Goal: Information Seeking & Learning: Check status

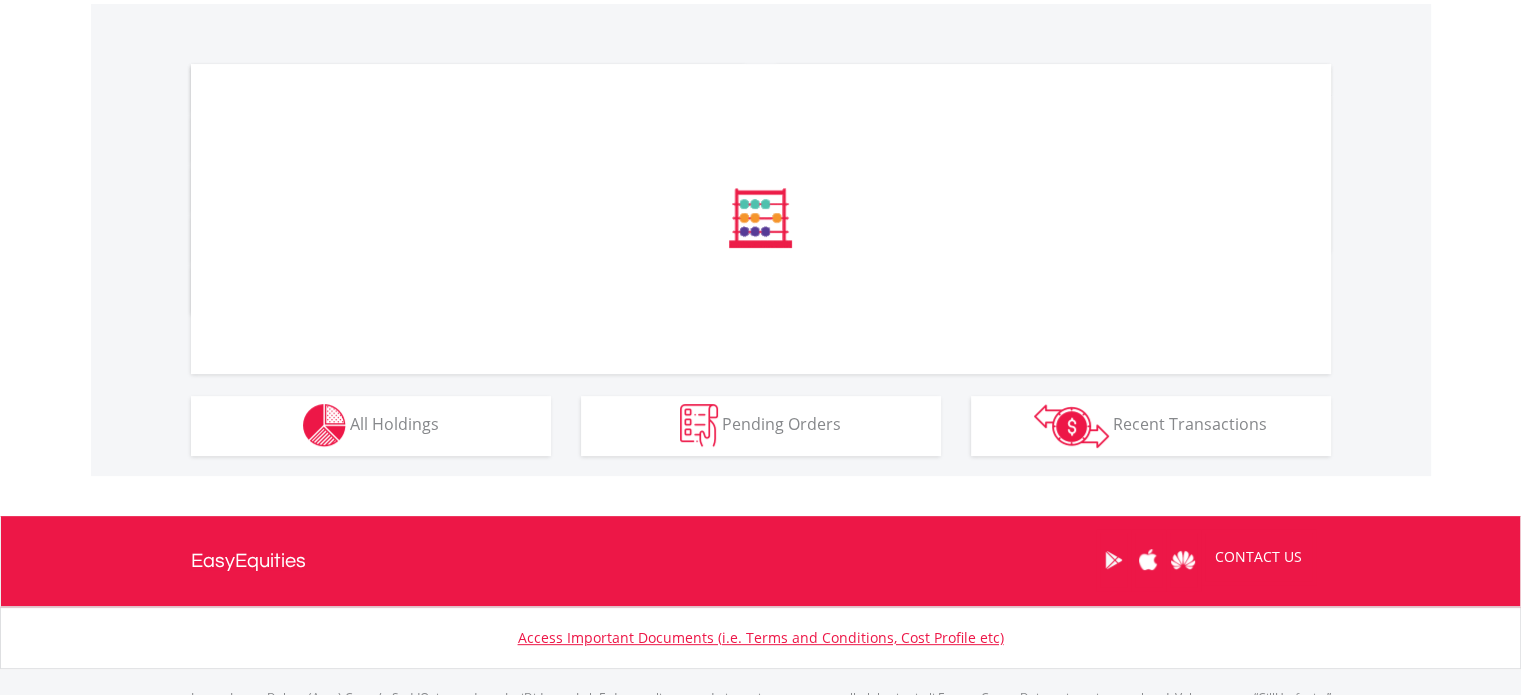
scroll to position [723, 0]
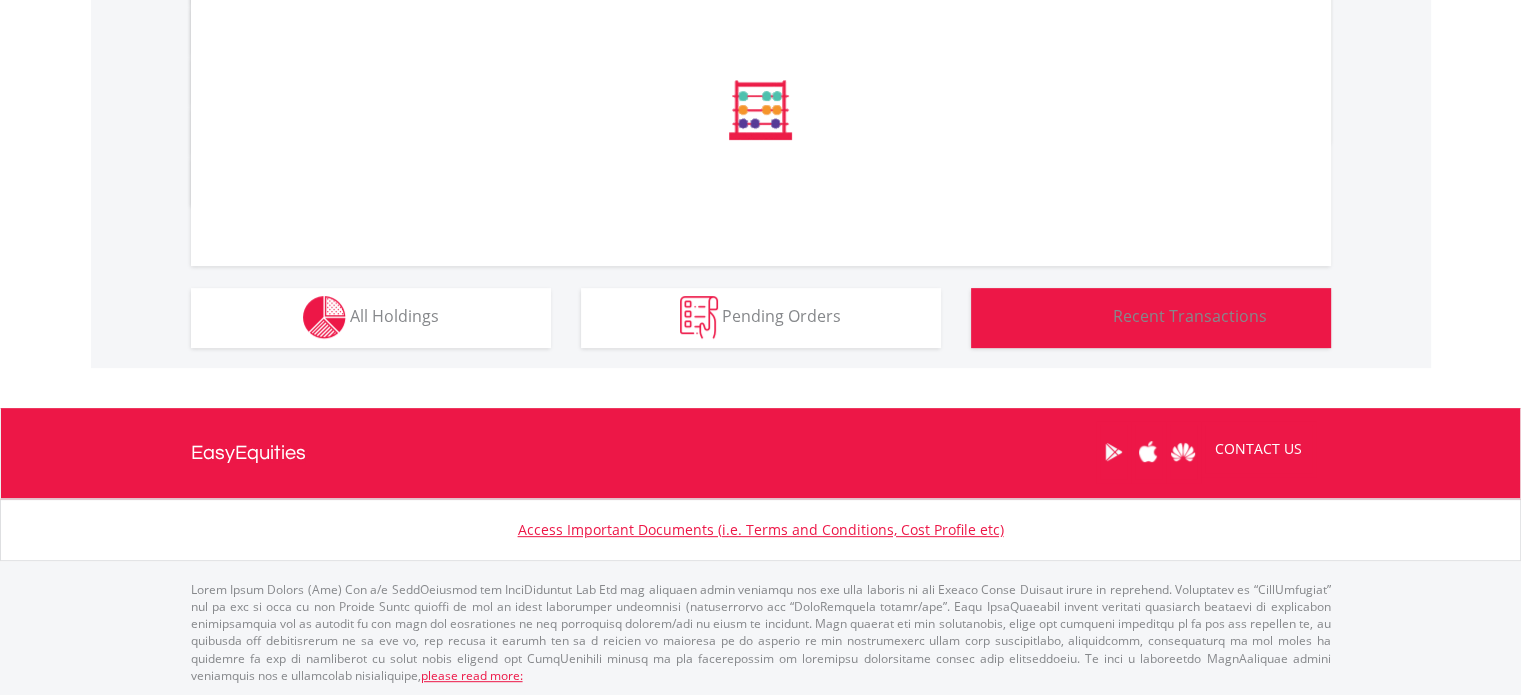
click at [1112, 319] on button "Transactions Recent Transactions" at bounding box center [1151, 318] width 360 height 60
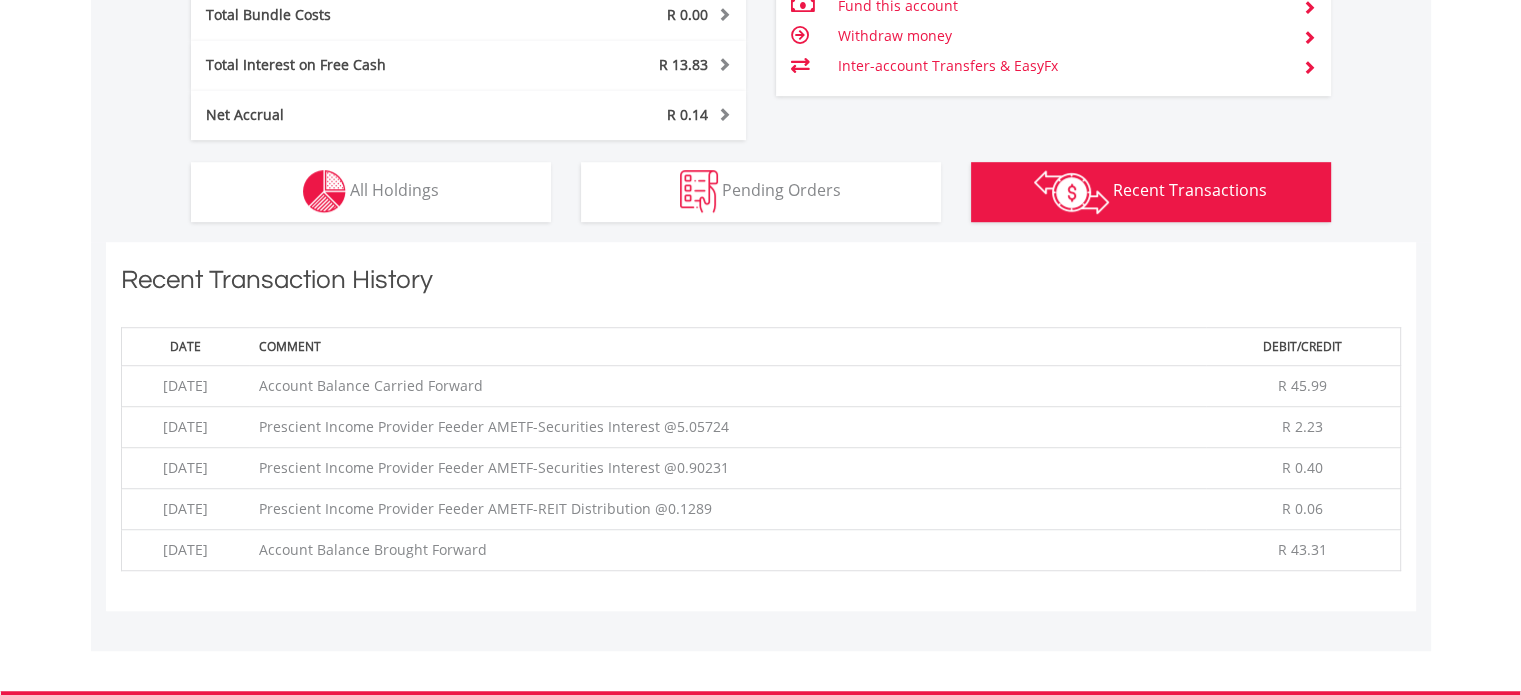
scroll to position [1283, 0]
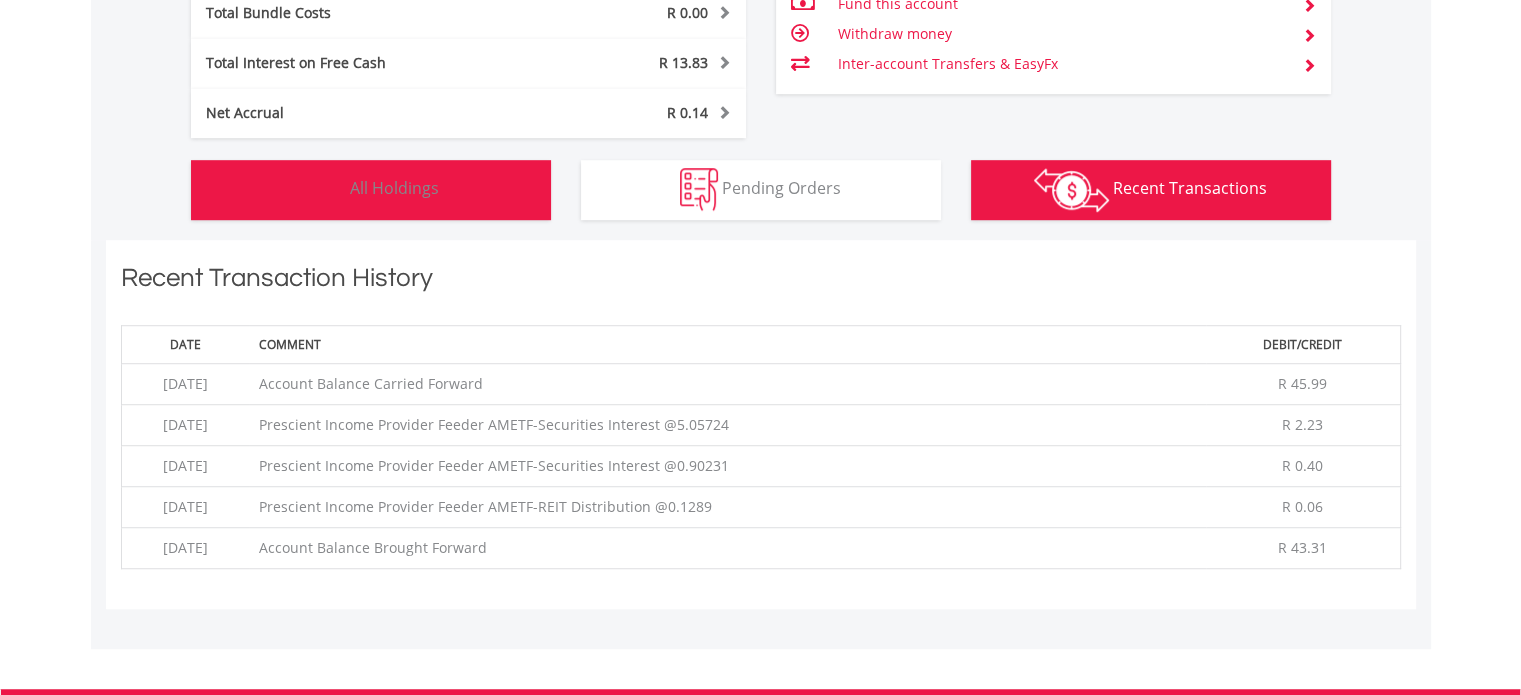
click at [420, 207] on button "Holdings All Holdings" at bounding box center [371, 190] width 360 height 60
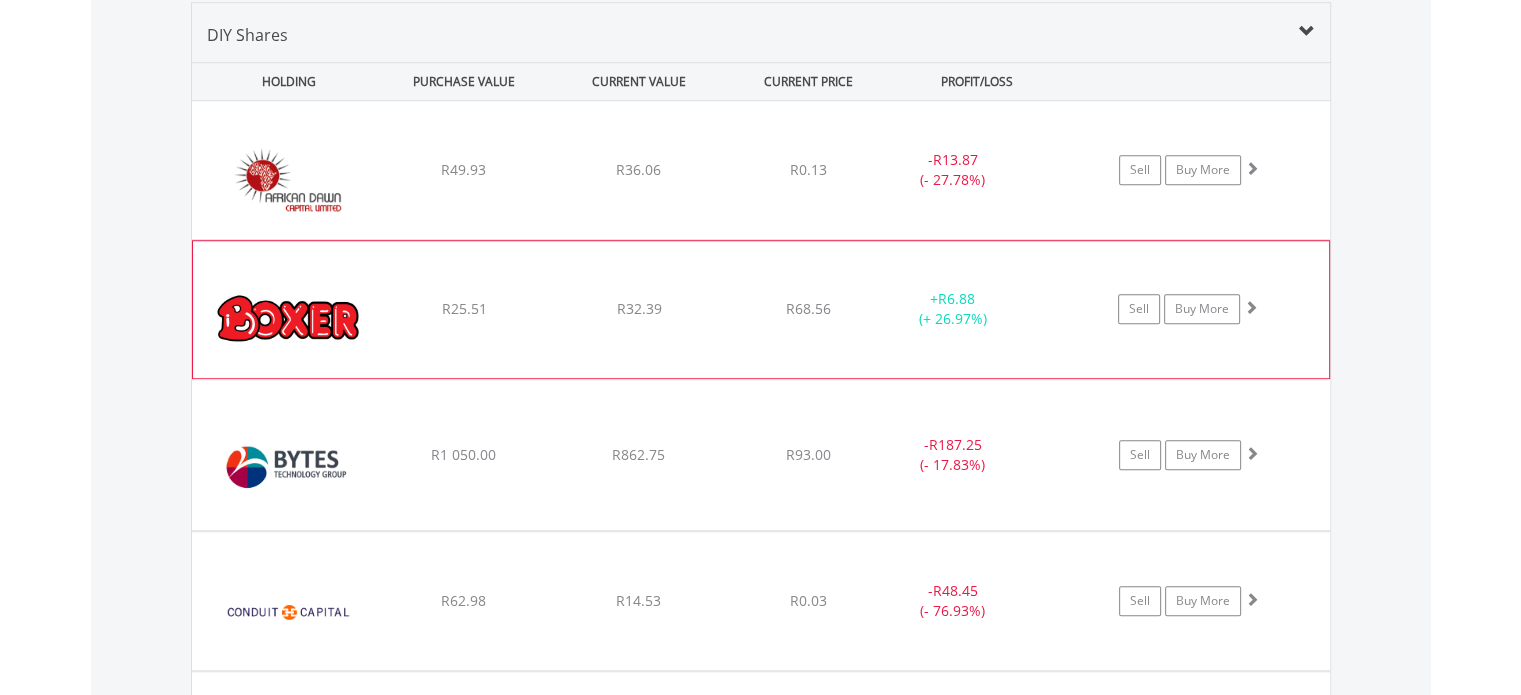
scroll to position [1820, 0]
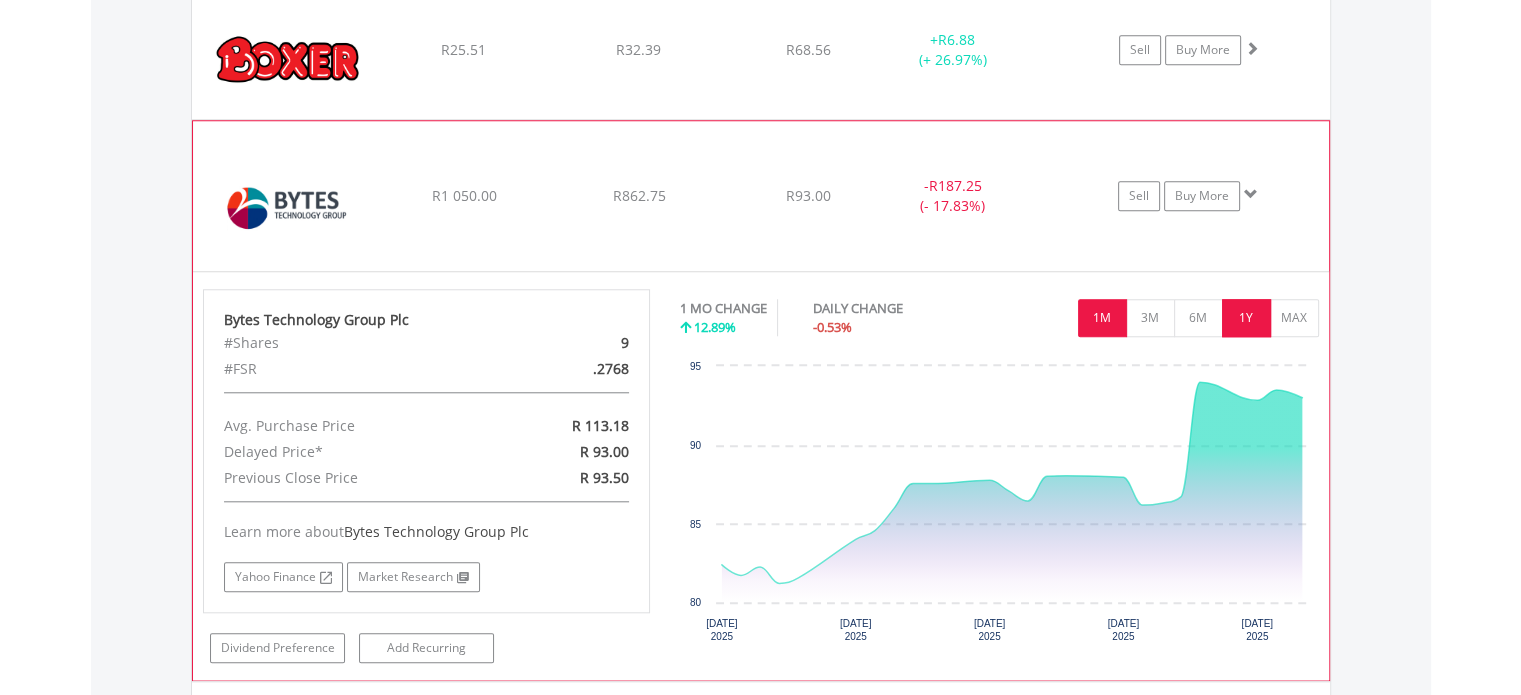
click at [1238, 302] on button "1Y" at bounding box center [1246, 318] width 49 height 38
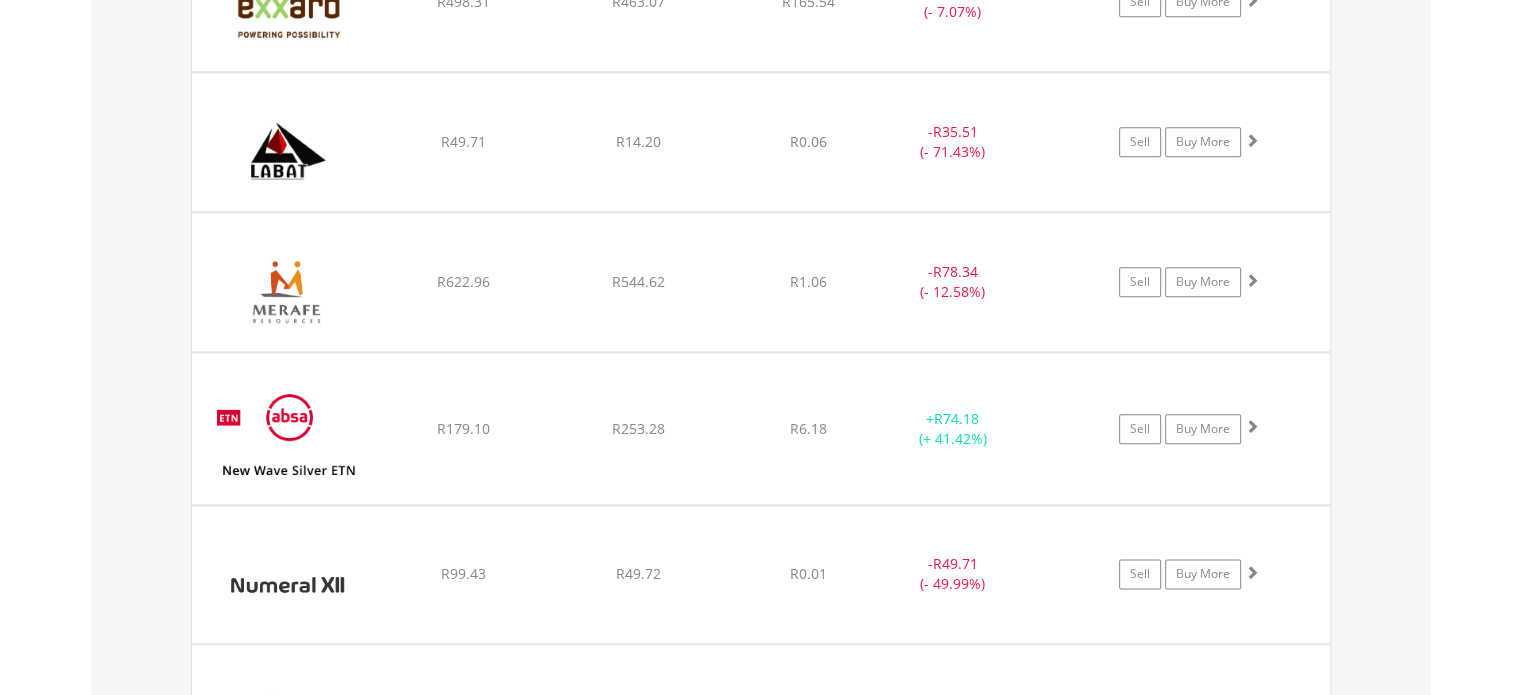
scroll to position [2308, 0]
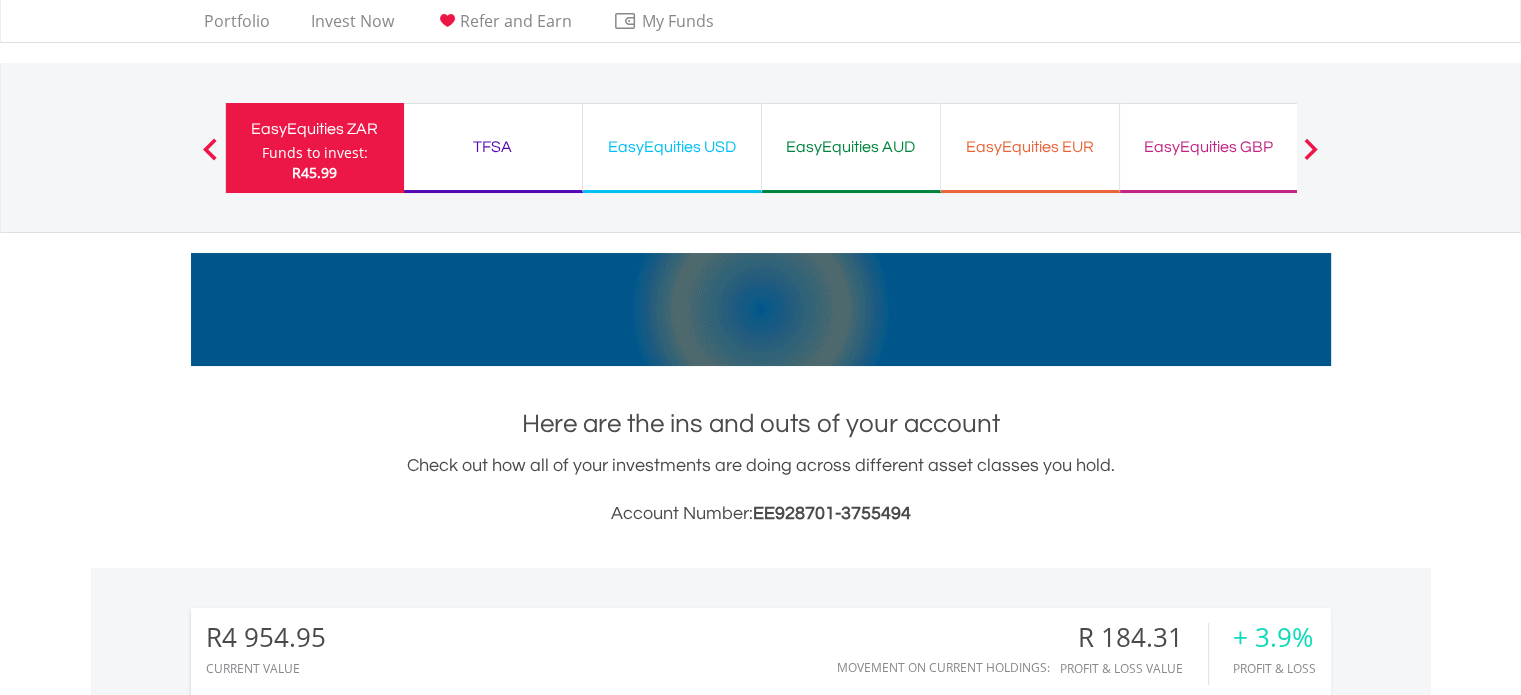
scroll to position [0, 0]
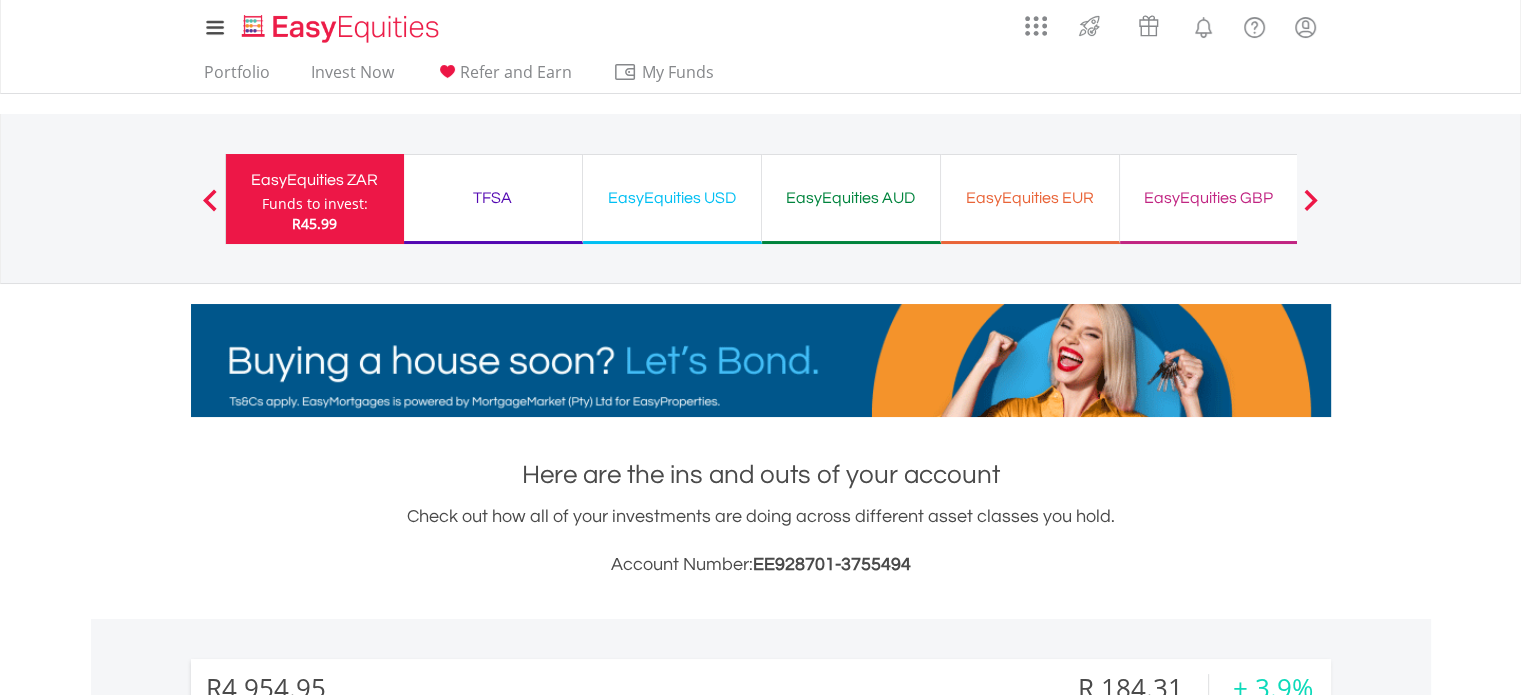
click at [682, 210] on div "EasyEquities USD" at bounding box center [672, 198] width 154 height 28
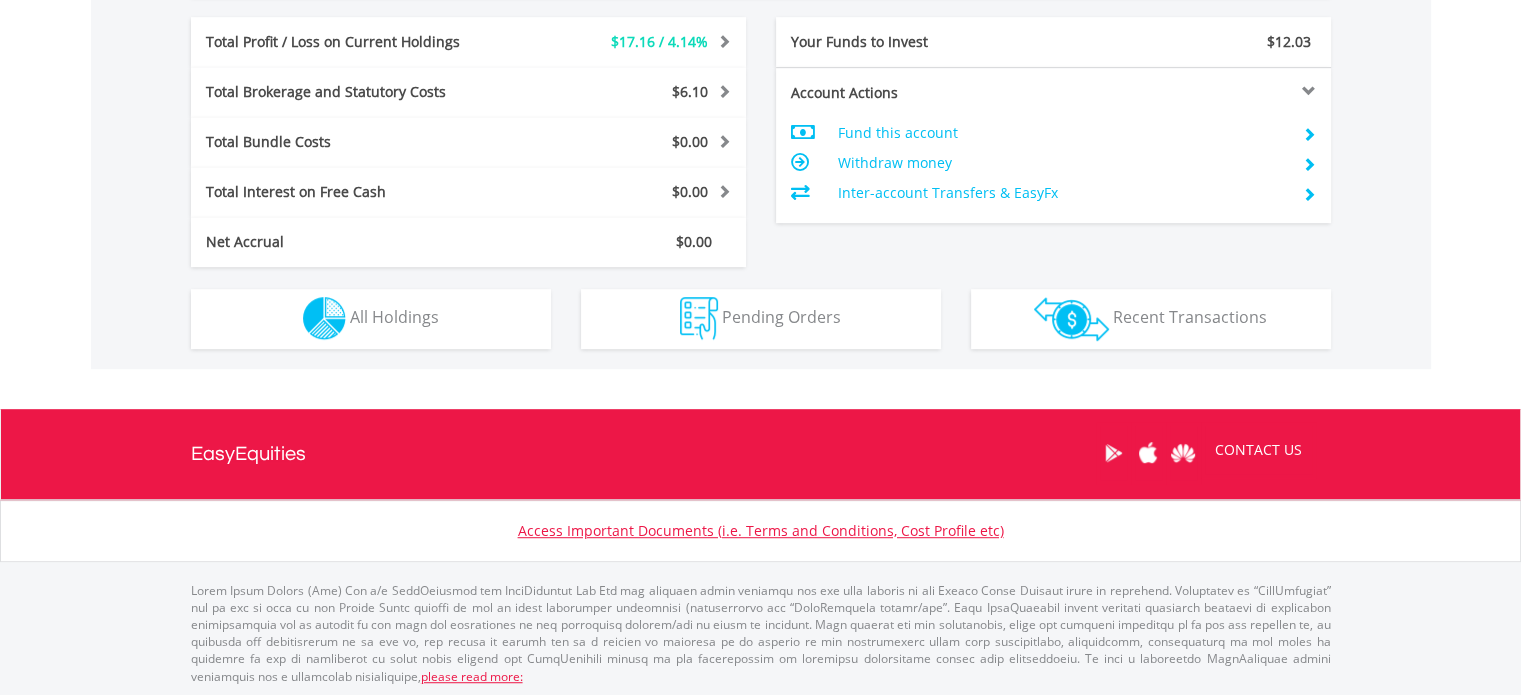
scroll to position [1033, 0]
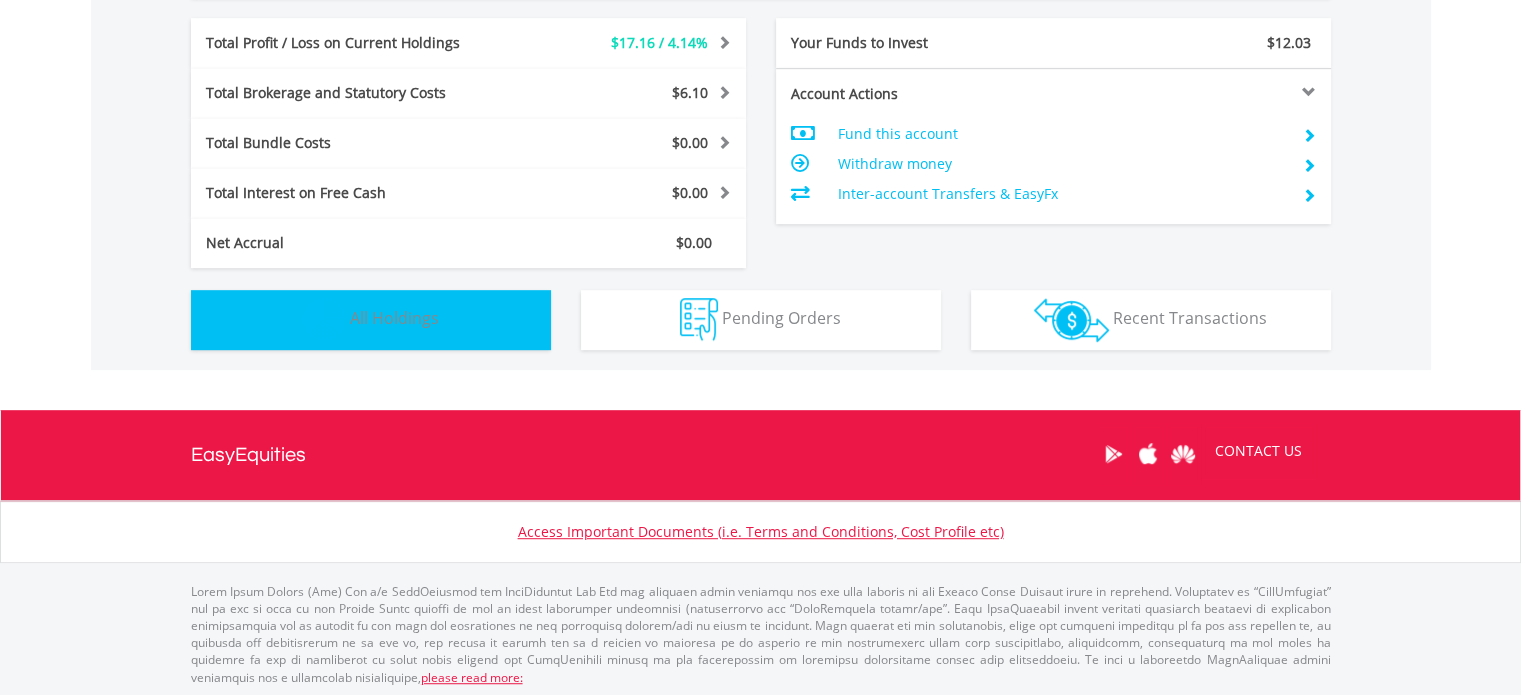
click at [460, 323] on button "Holdings All Holdings" at bounding box center [371, 320] width 360 height 60
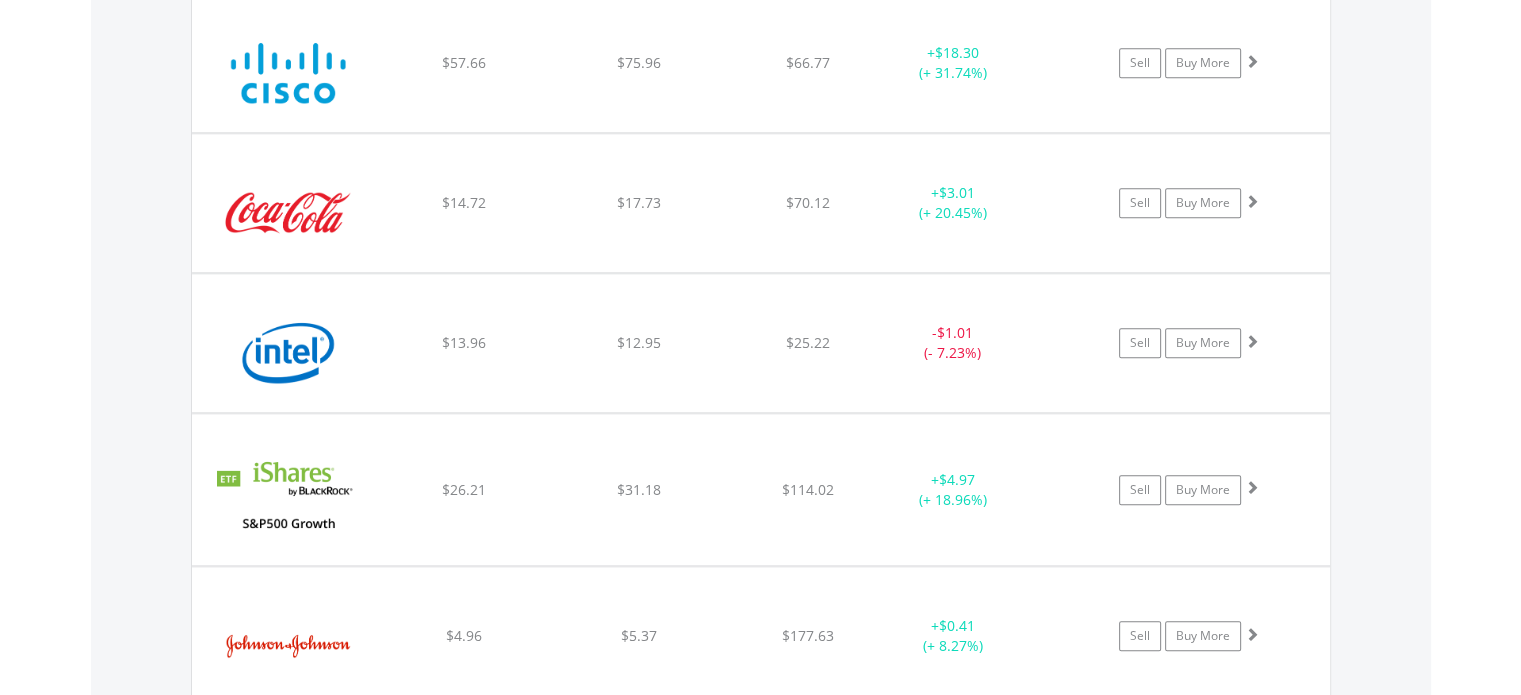
scroll to position [1969, 0]
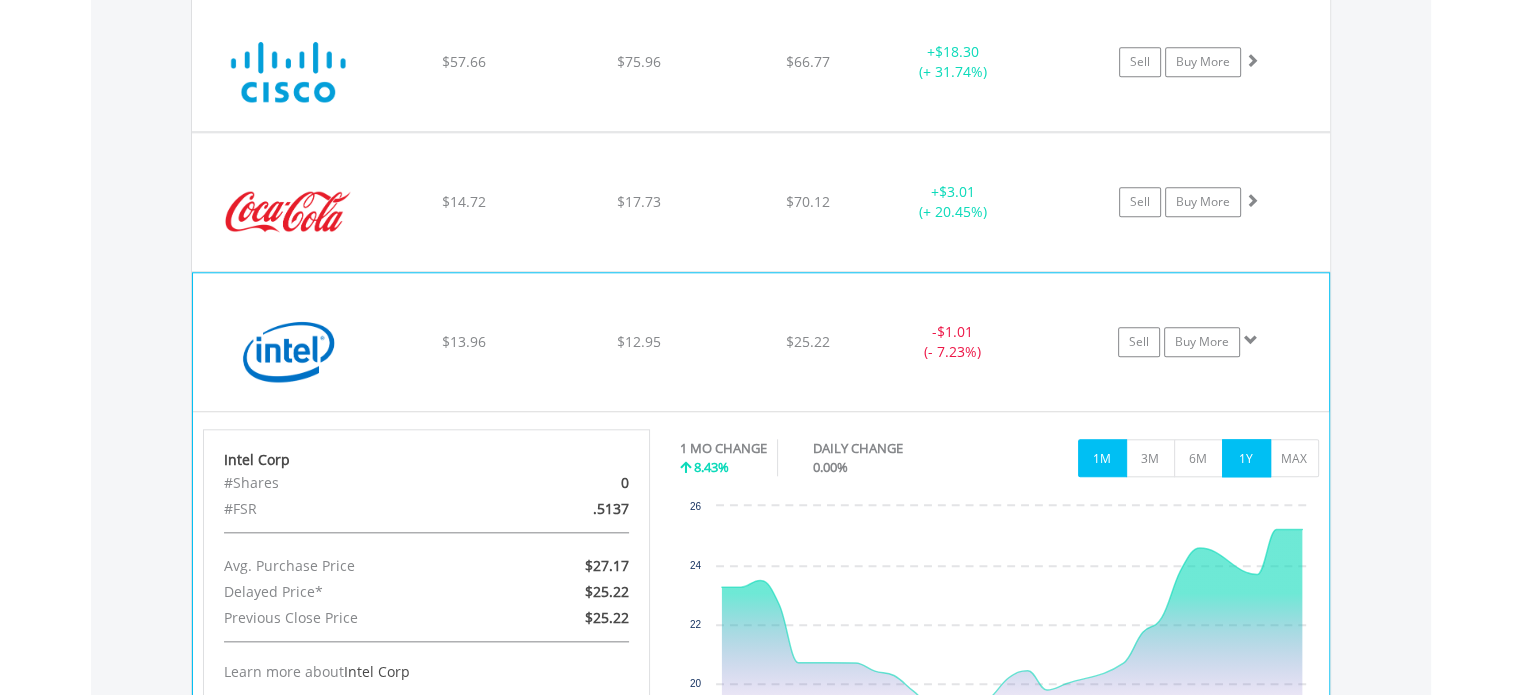
click at [1227, 445] on button "1Y" at bounding box center [1246, 458] width 49 height 38
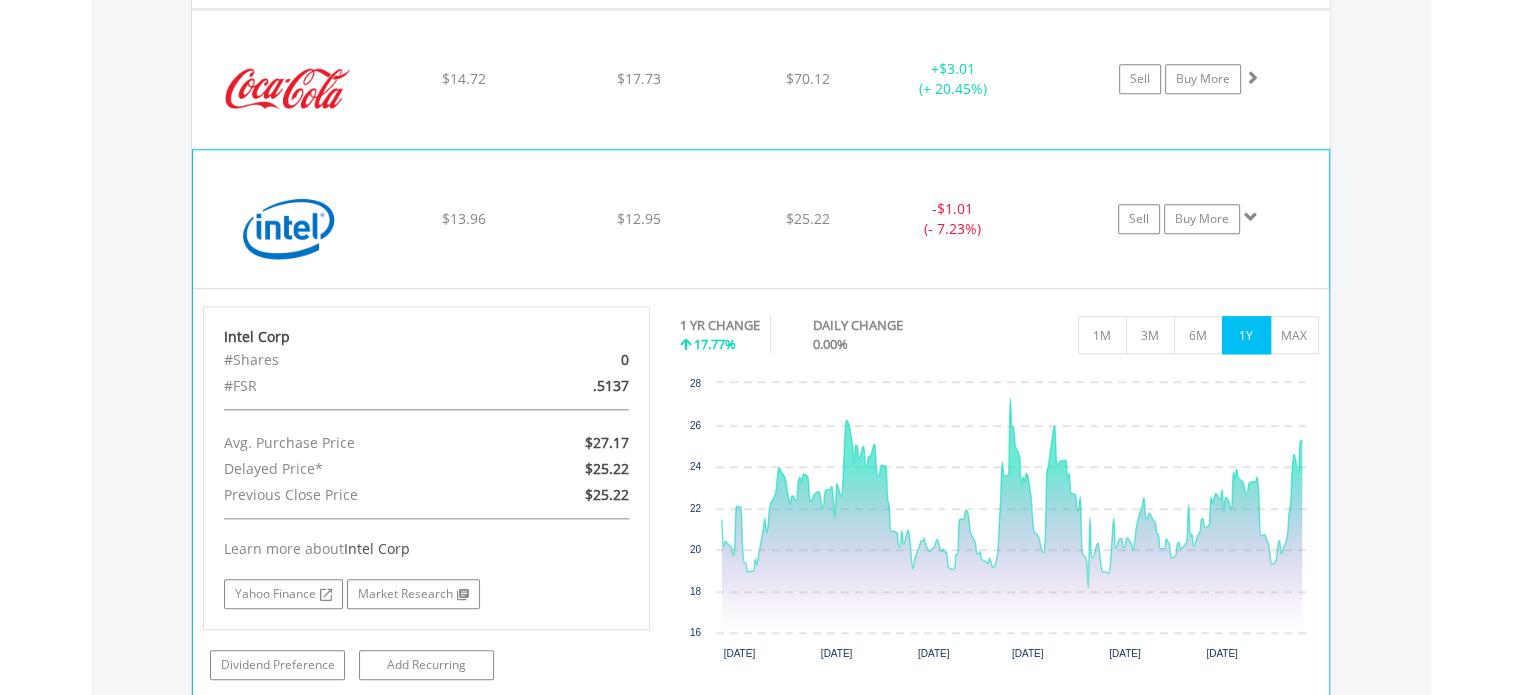
scroll to position [2093, 0]
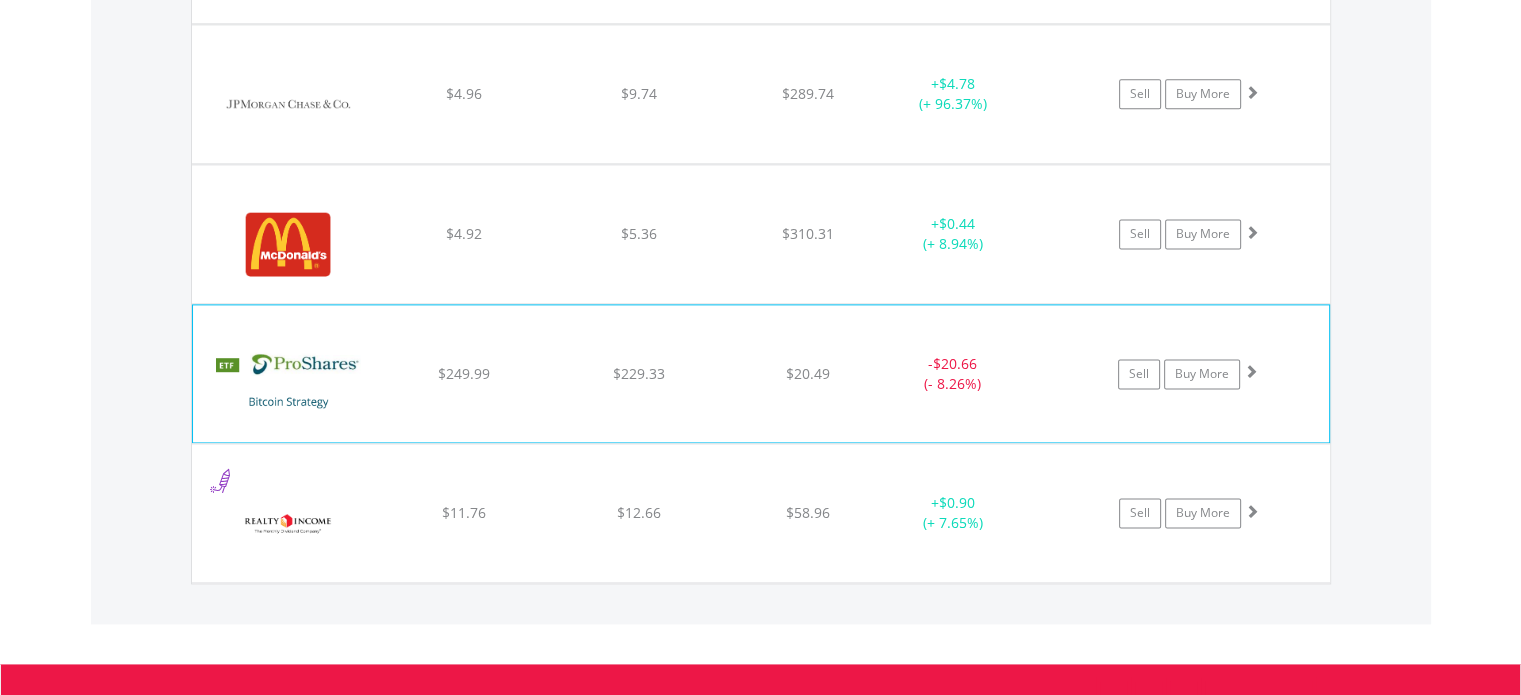
scroll to position [2651, 0]
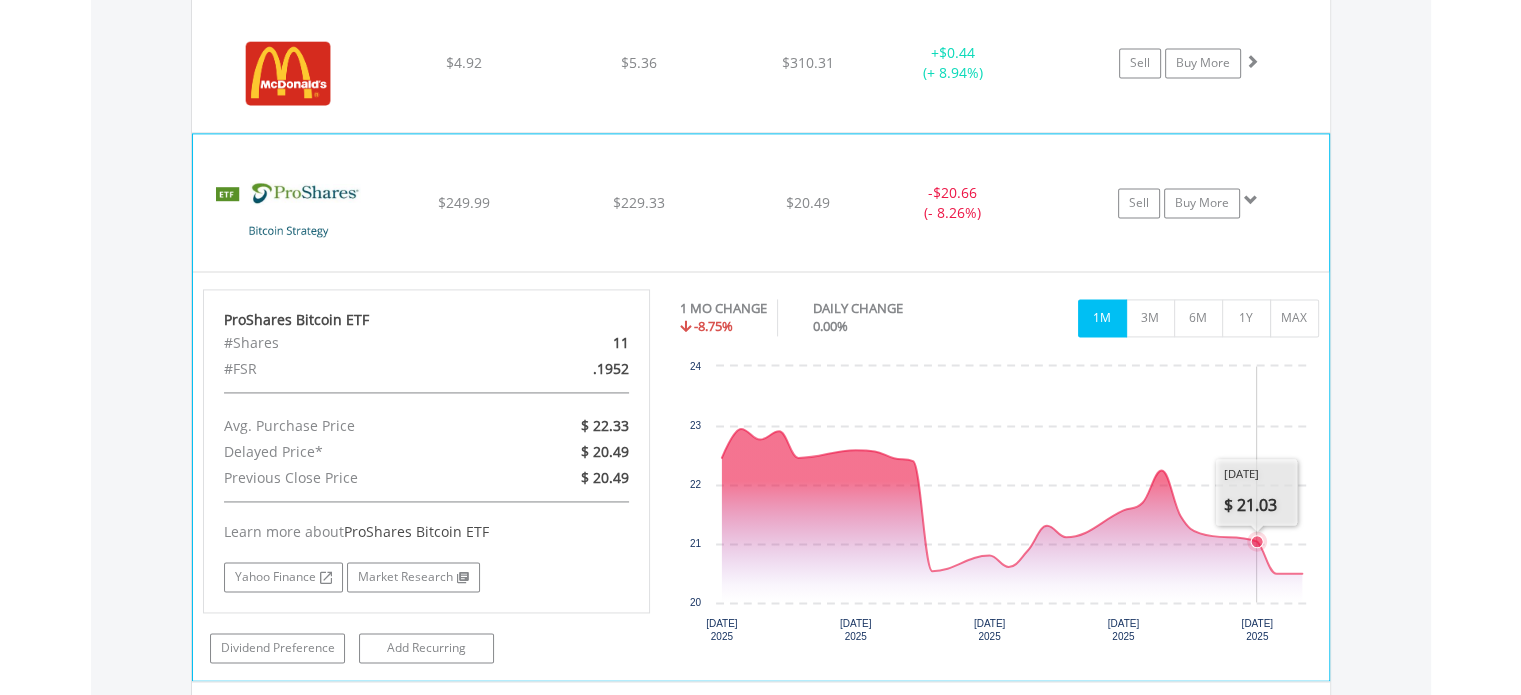
scroll to position [2822, 0]
click at [1246, 316] on button "1Y" at bounding box center [1246, 317] width 49 height 38
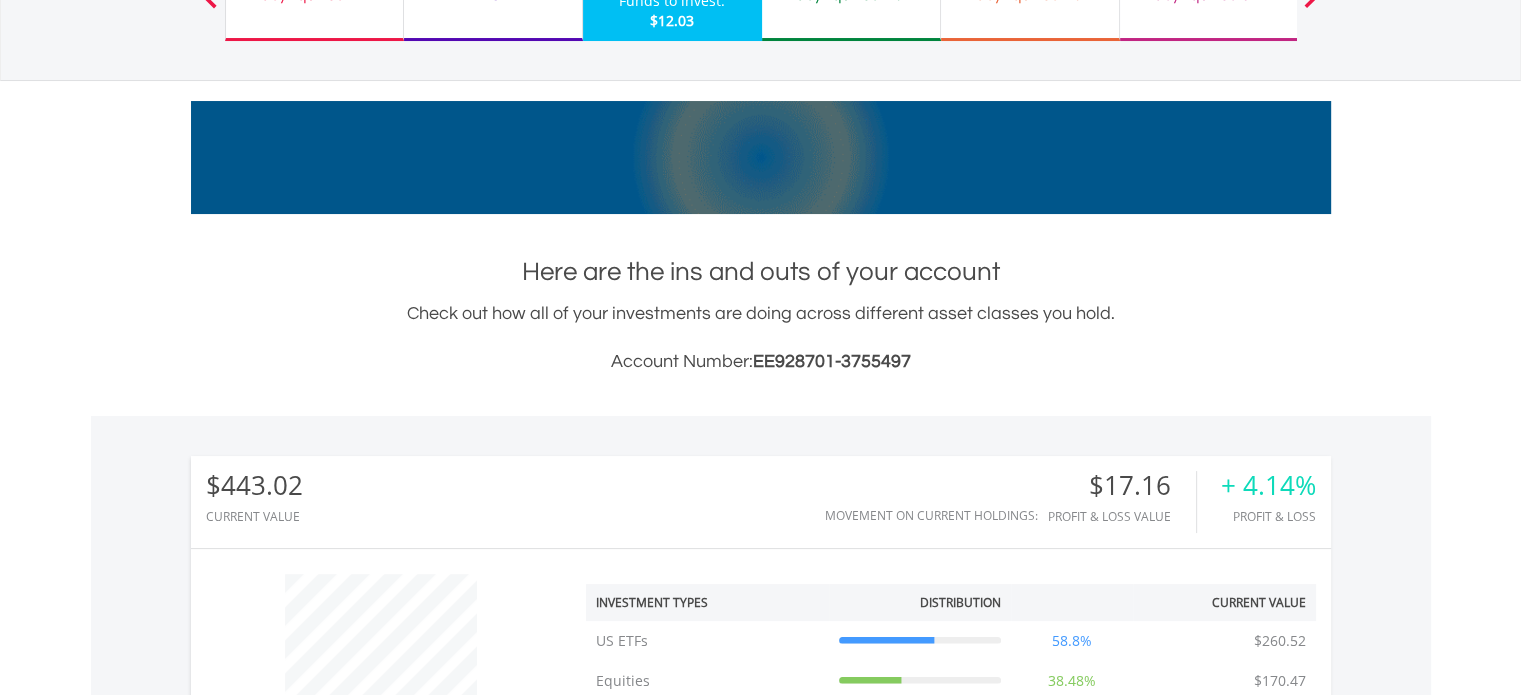
scroll to position [0, 0]
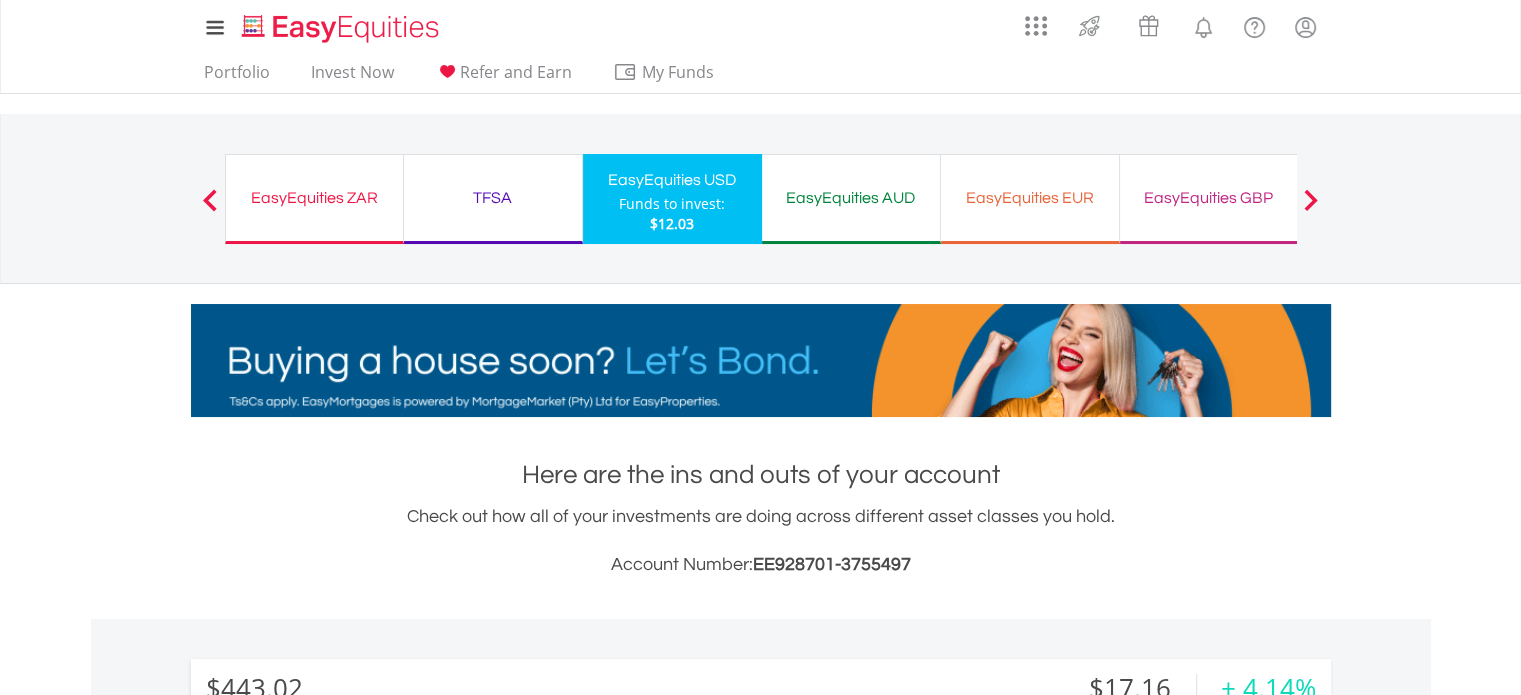
click at [1316, 190] on span at bounding box center [1311, 200] width 14 height 22
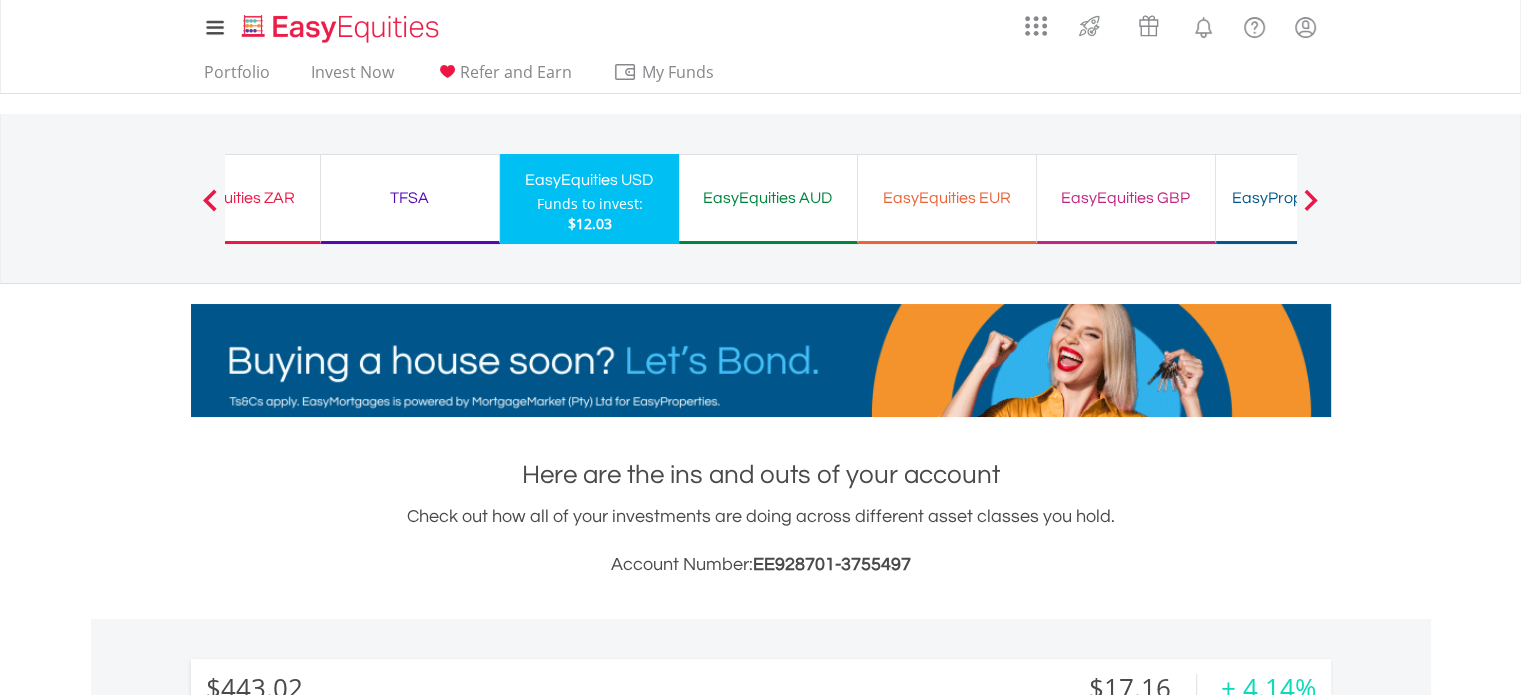
click at [1316, 190] on span at bounding box center [1311, 200] width 14 height 22
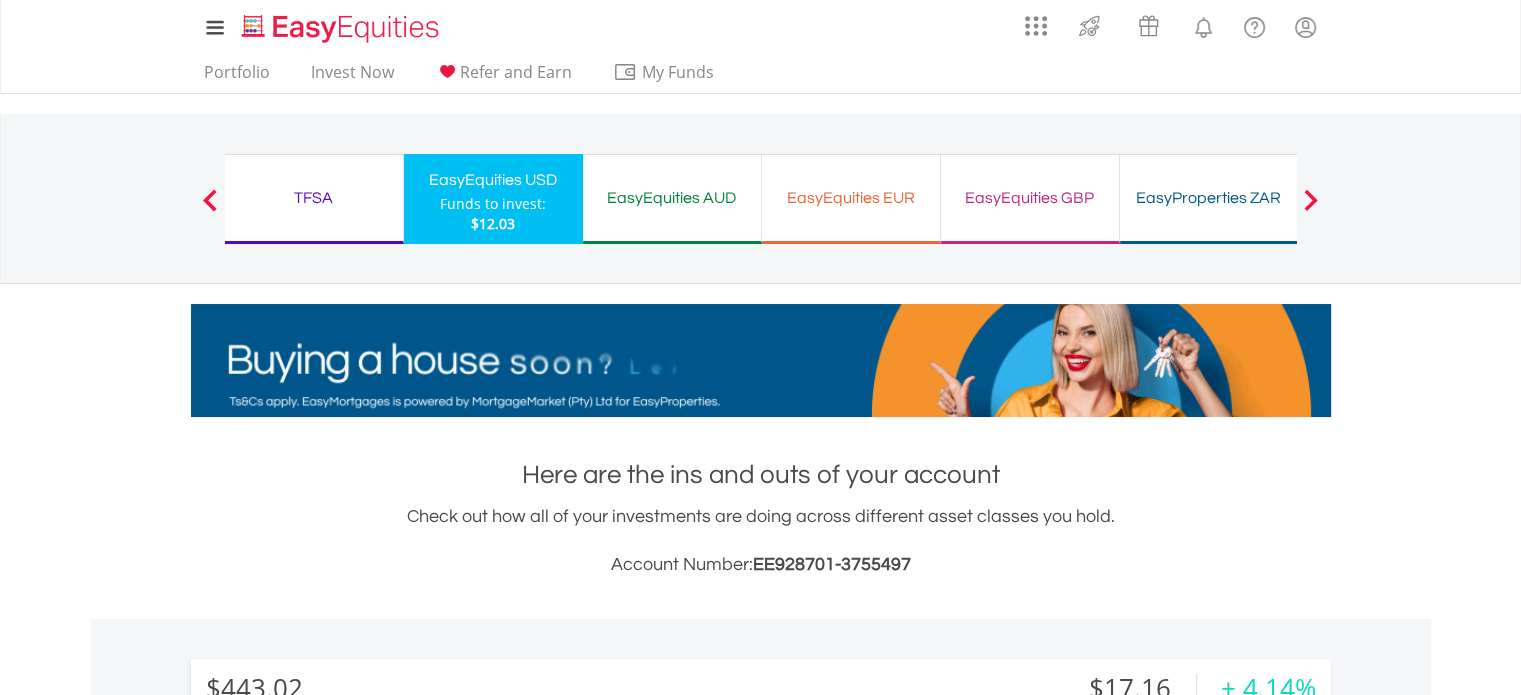
click at [1316, 190] on span at bounding box center [1311, 200] width 14 height 22
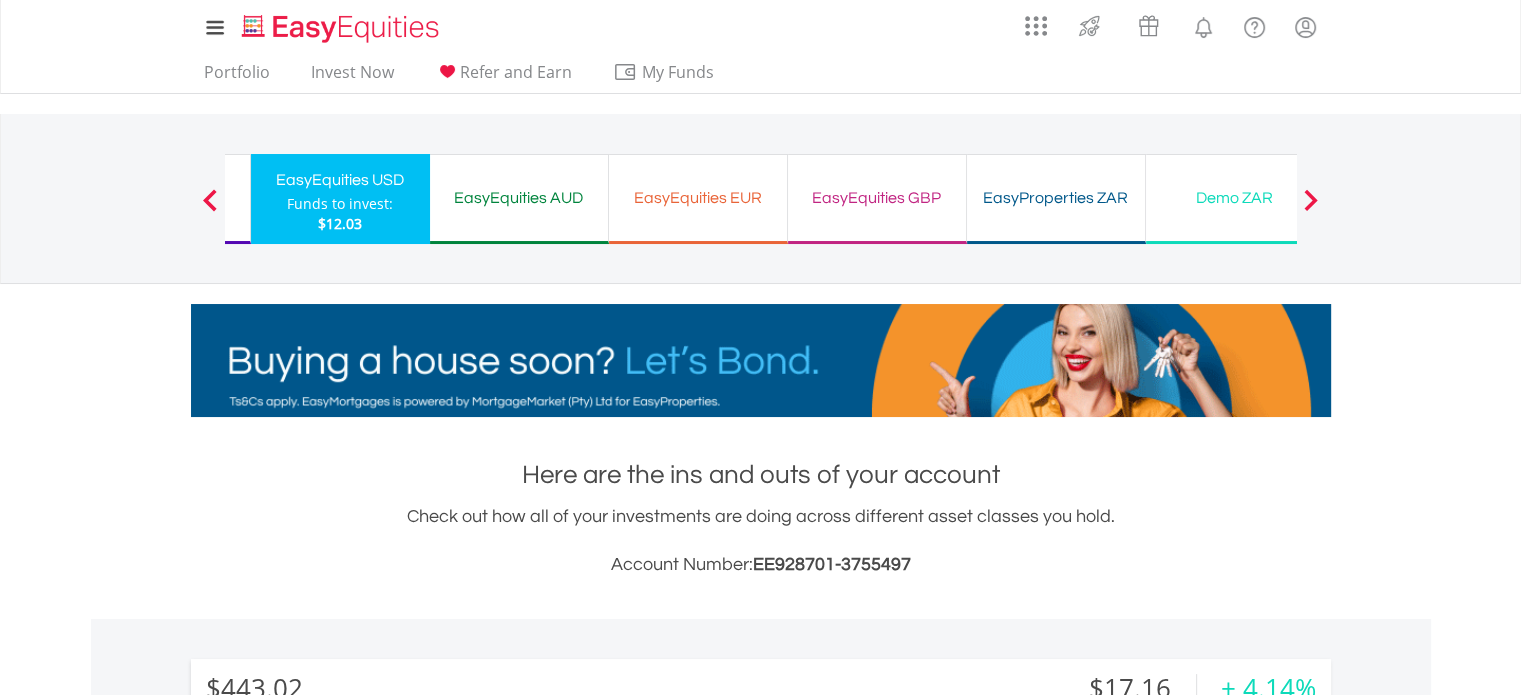
click at [1316, 190] on span at bounding box center [1311, 200] width 14 height 22
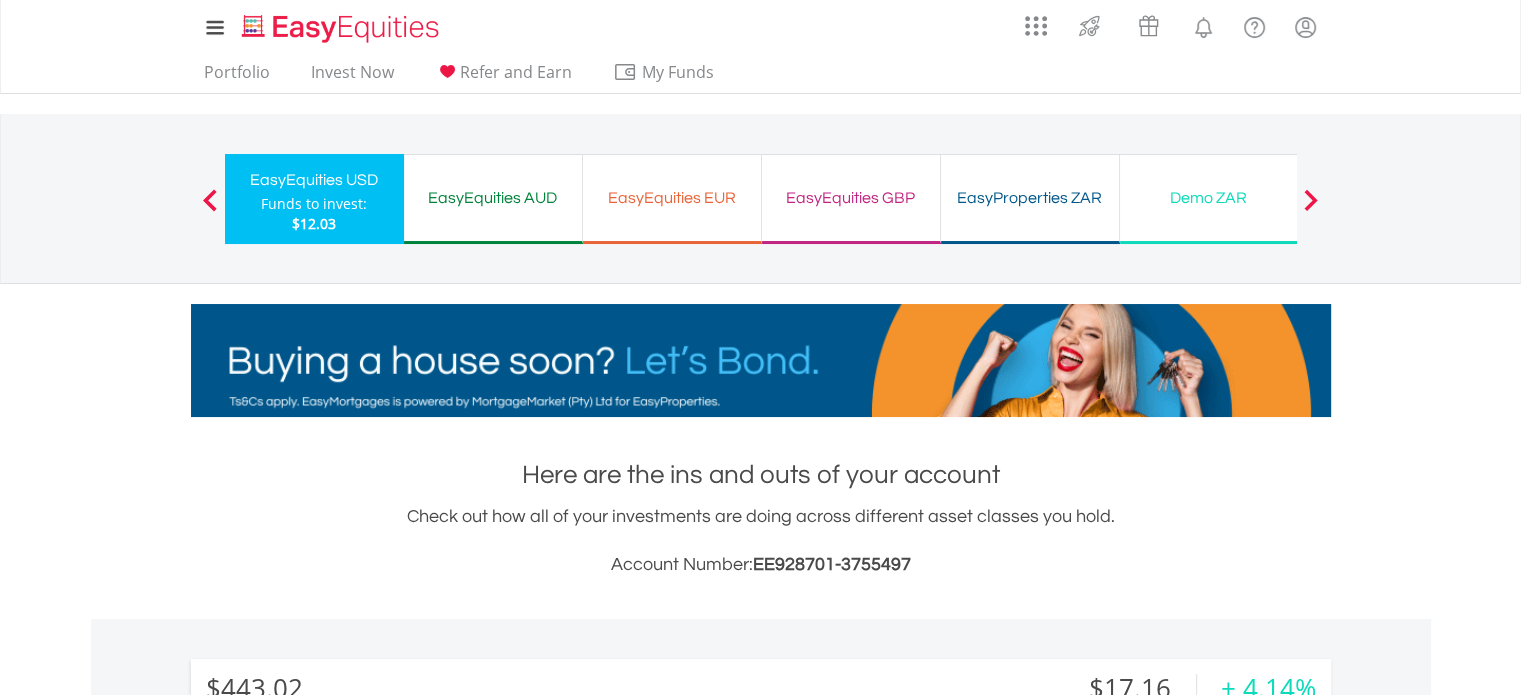
click at [1056, 191] on div "EasyProperties ZAR" at bounding box center [1030, 198] width 154 height 28
